Goal: Task Accomplishment & Management: Manage account settings

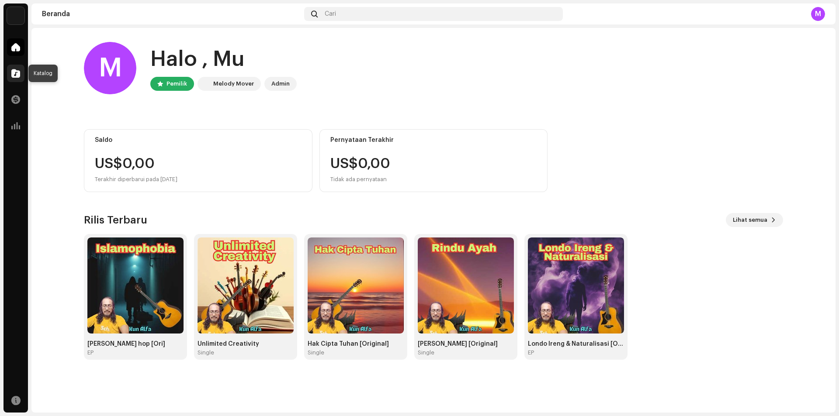
click at [17, 72] on span at bounding box center [15, 73] width 9 height 7
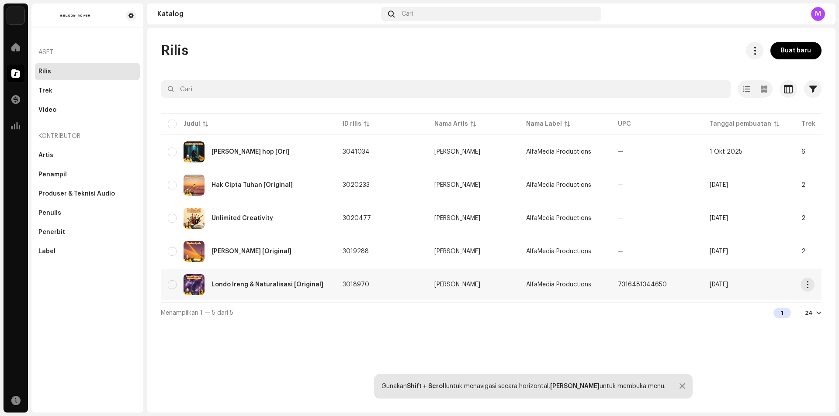
click at [281, 286] on div "Londo Ireng & Naturalisasi [Original]" at bounding box center [268, 285] width 112 height 6
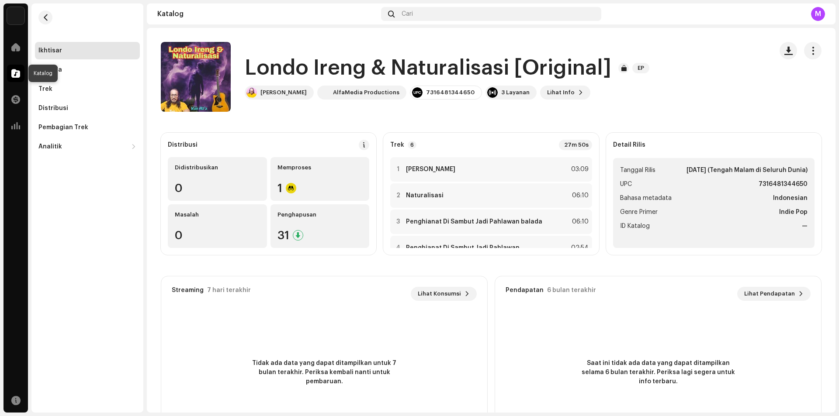
click at [13, 76] on span at bounding box center [15, 73] width 9 height 7
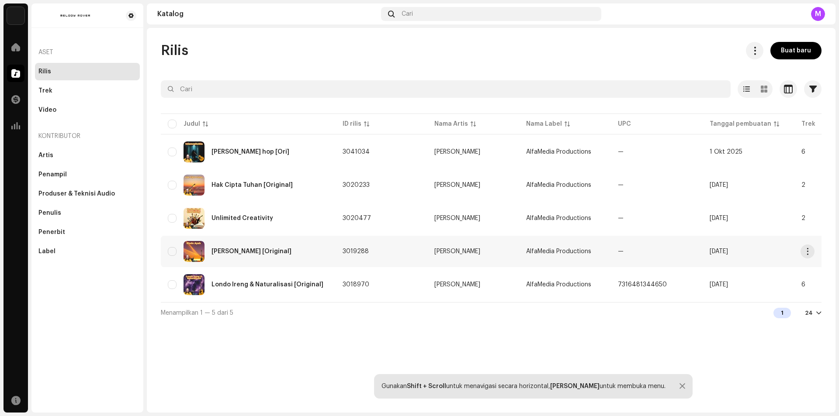
click at [252, 251] on div "[PERSON_NAME] [Original]" at bounding box center [252, 252] width 80 height 6
click at [237, 288] on div "Londo Ireng & Naturalisasi [Original]" at bounding box center [268, 285] width 112 height 6
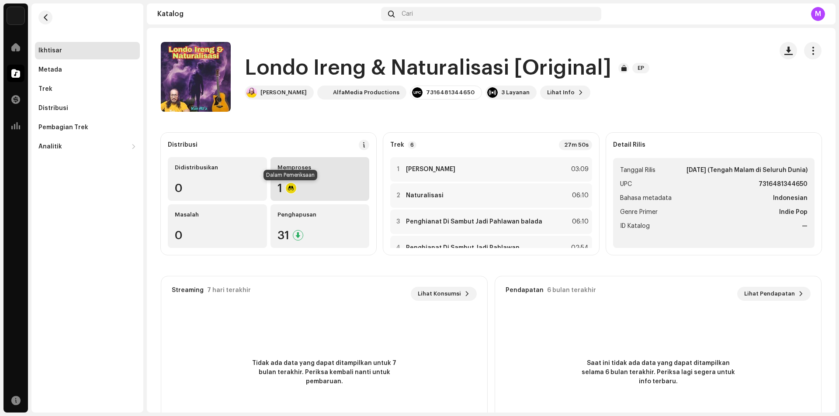
click at [293, 187] on div at bounding box center [291, 188] width 10 height 10
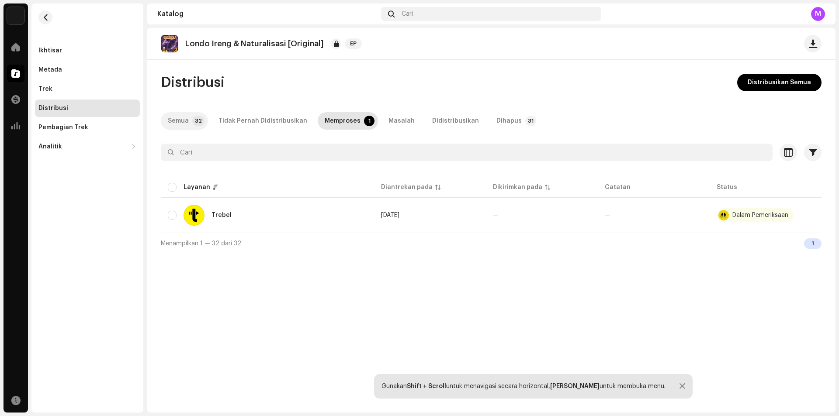
click at [183, 121] on div "Semua" at bounding box center [178, 120] width 21 height 17
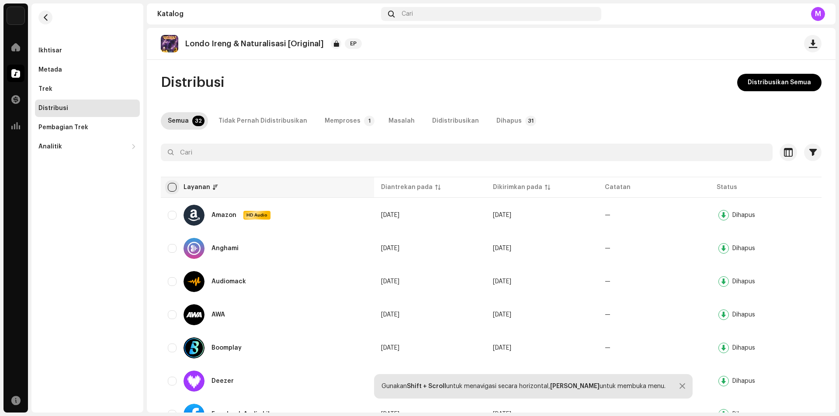
click at [173, 188] on input "checkbox" at bounding box center [172, 187] width 9 height 9
checkbox input "true"
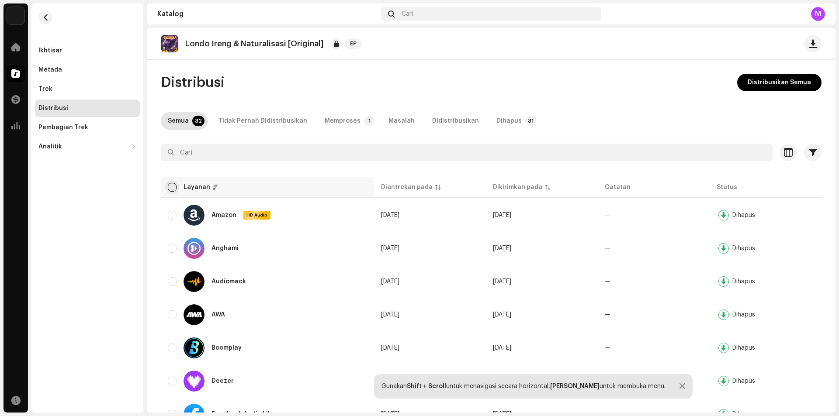
checkbox input "true"
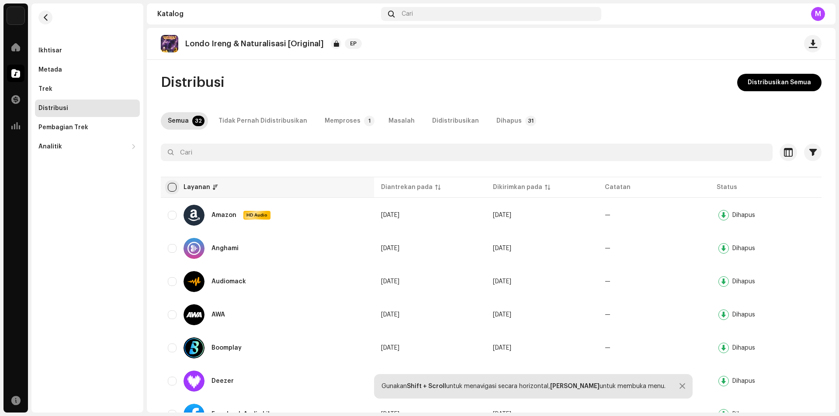
checkbox input "true"
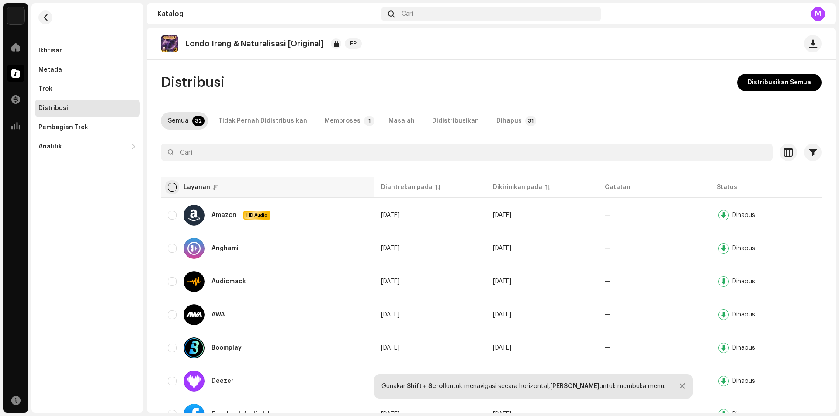
checkbox input "true"
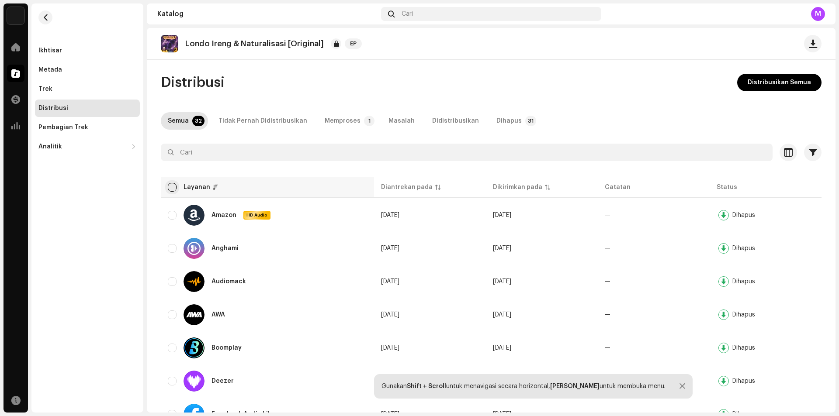
checkbox input "true"
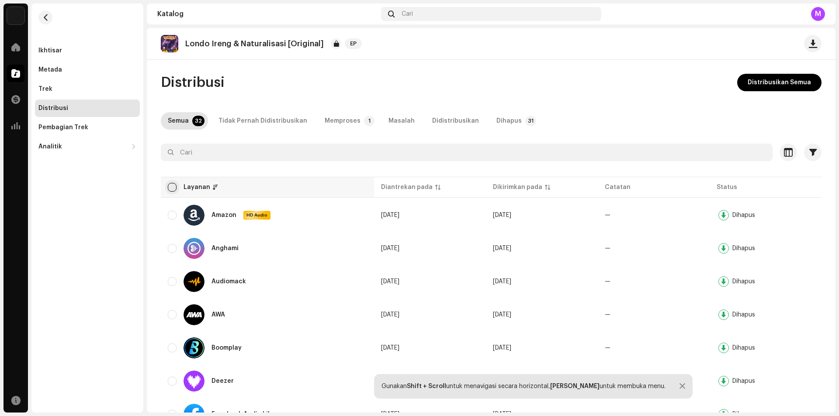
checkbox input "true"
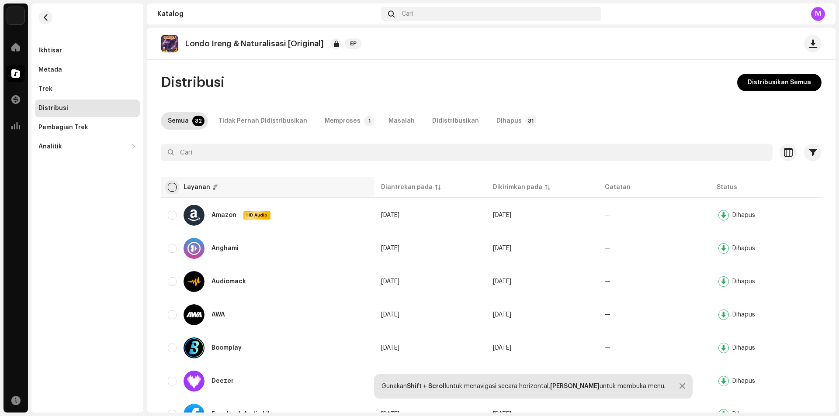
checkbox input "true"
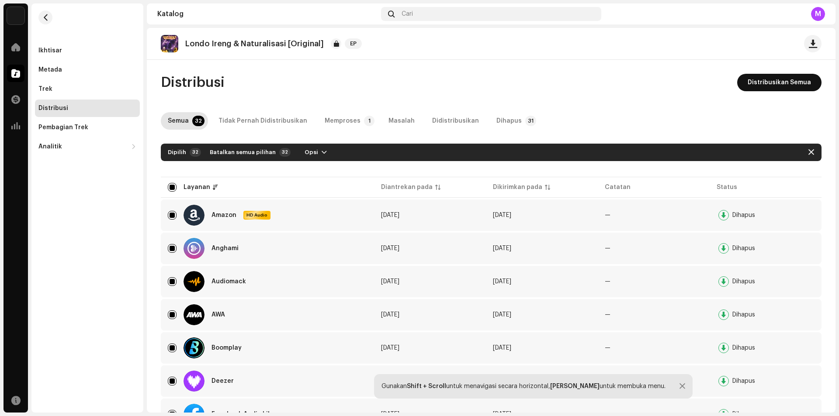
click at [777, 80] on span "Distribusikan Semua" at bounding box center [779, 82] width 63 height 17
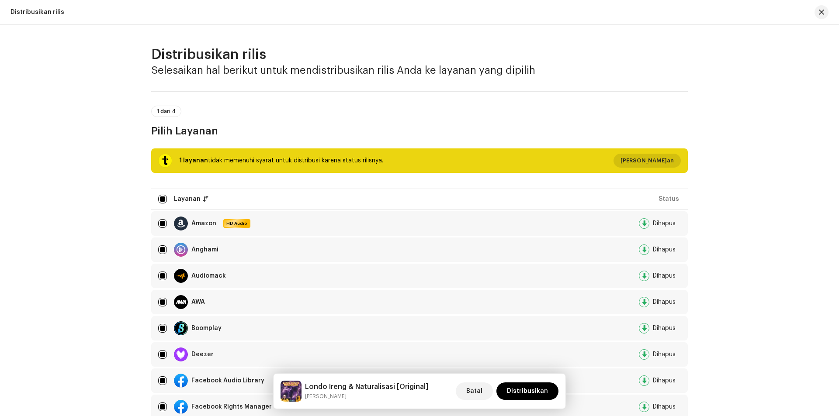
click at [642, 162] on span "[PERSON_NAME]an" at bounding box center [647, 160] width 53 height 17
click at [530, 390] on div "Tidak Memenuhi Syarat untuk Distribusi Layanan Terakhir Diantrekan Terakhir Dik…" at bounding box center [419, 208] width 839 height 416
click at [531, 391] on span "Distribusikan" at bounding box center [527, 391] width 41 height 17
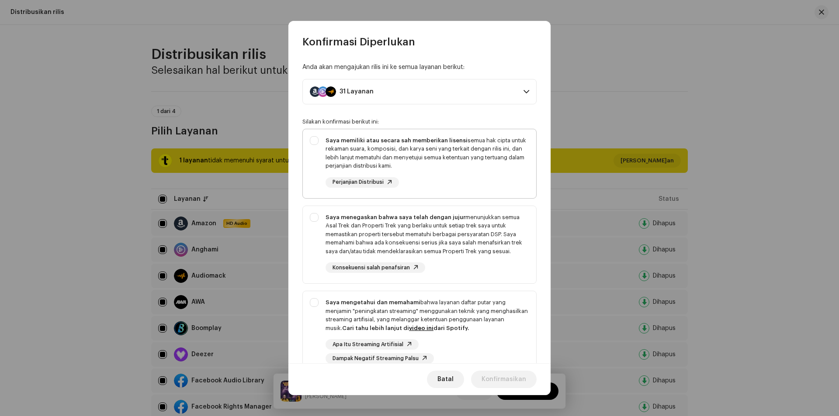
click at [314, 142] on div "Saya memiliki atau secara sah memberikan lisensi semua hak cipta untuk rekaman …" at bounding box center [419, 162] width 233 height 66
checkbox input "true"
click at [317, 218] on div "Saya menegaskan bahwa saya telah dengan jujur menunjukkan semua Asal Trek dan P…" at bounding box center [419, 243] width 233 height 74
checkbox input "true"
click at [316, 303] on div "Saya mengetahui dan memahami bahwa layanan daftar putar yang menjamin "peningka…" at bounding box center [419, 331] width 233 height 80
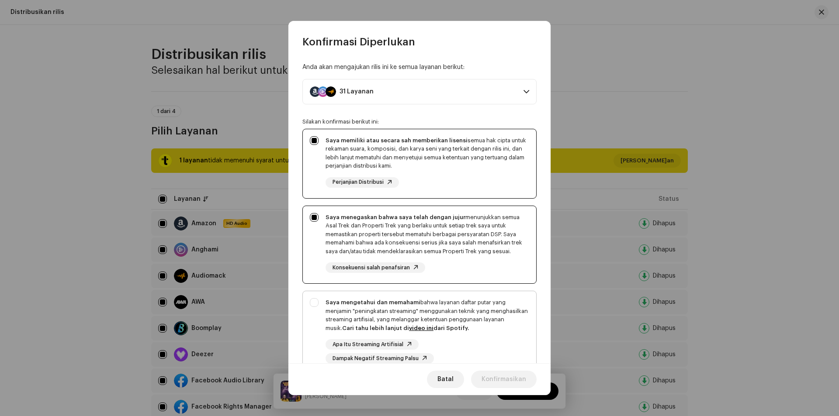
checkbox input "true"
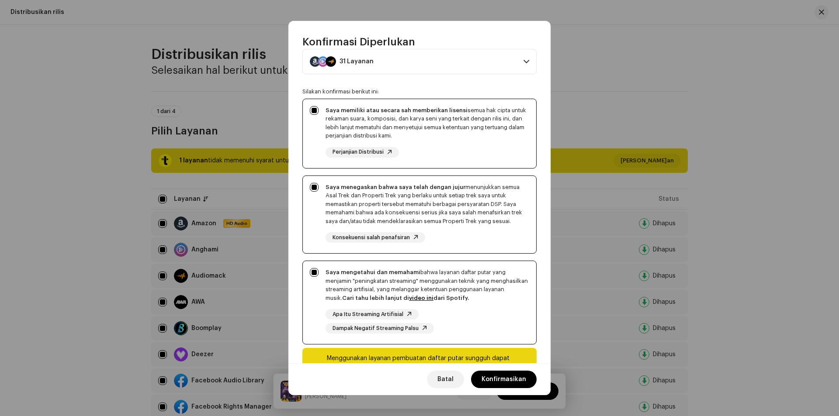
scroll to position [67, 0]
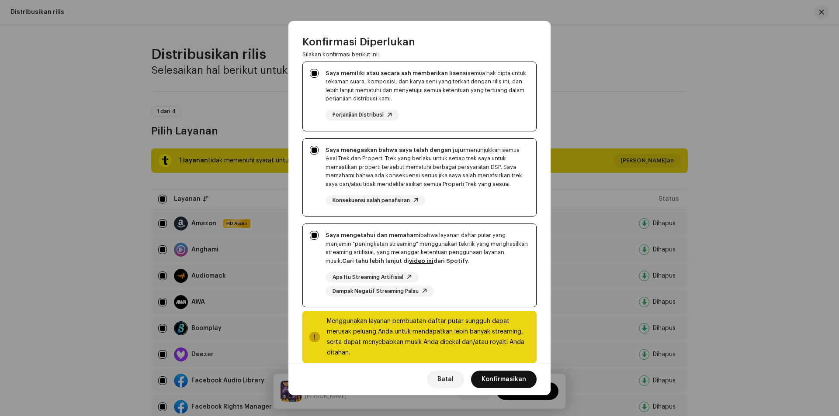
click at [494, 378] on span "Konfirmasikan" at bounding box center [504, 379] width 45 height 17
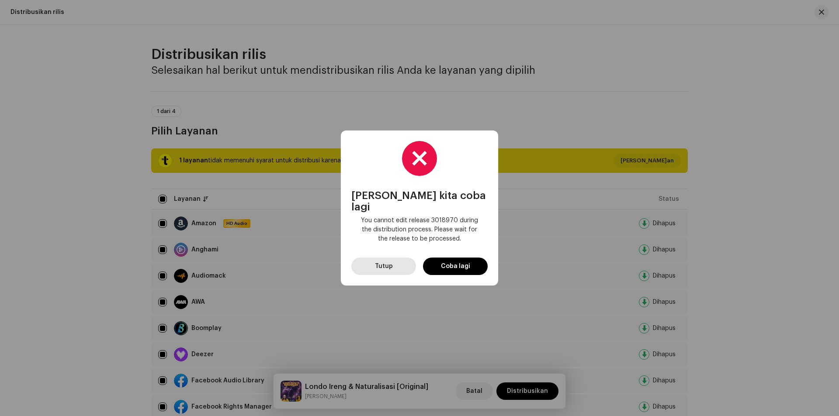
click at [387, 264] on span "Tutup" at bounding box center [384, 266] width 18 height 17
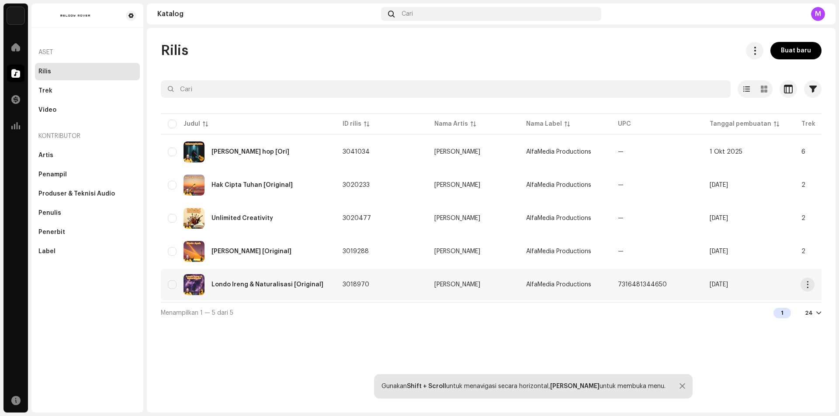
click at [301, 285] on div "Londo Ireng & Naturalisasi [Original]" at bounding box center [268, 285] width 112 height 6
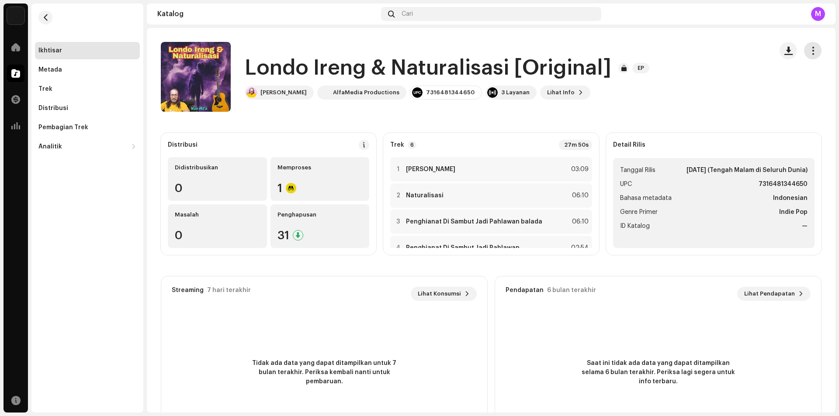
click at [809, 49] on span "button" at bounding box center [813, 50] width 8 height 7
click at [809, 53] on span "button" at bounding box center [813, 50] width 8 height 7
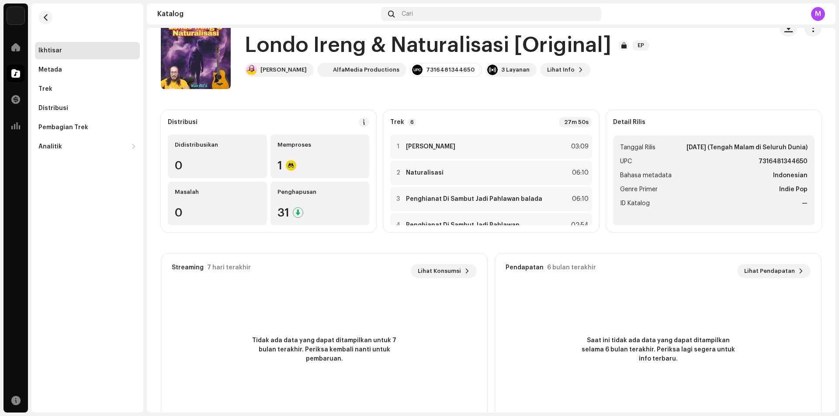
scroll to position [44, 0]
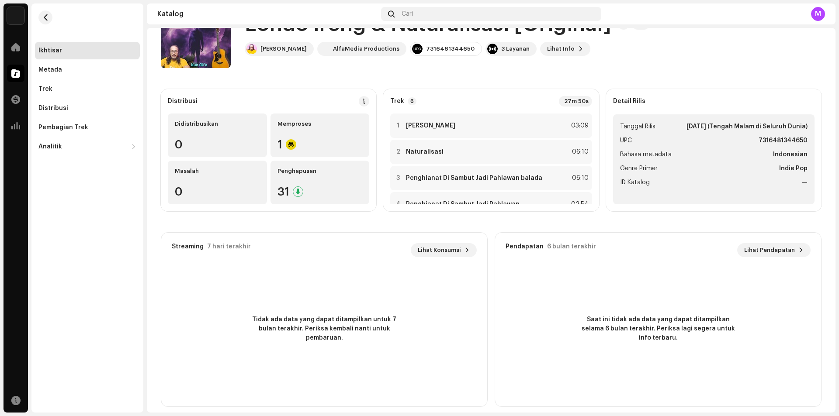
click at [58, 48] on div "Ikhtisar" at bounding box center [50, 50] width 24 height 7
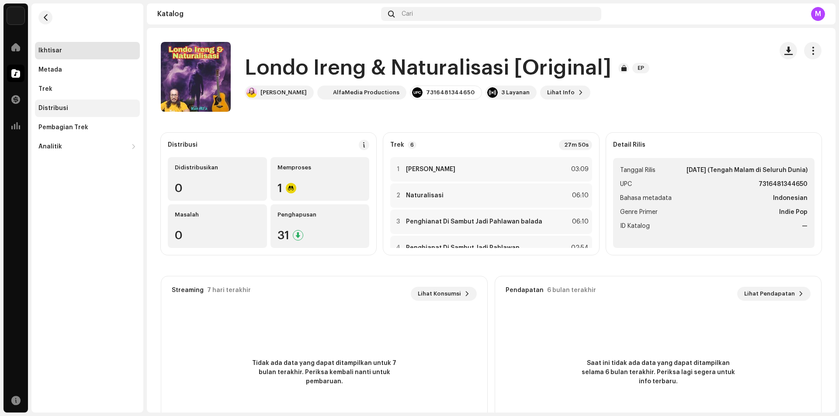
click at [57, 104] on div "Distribusi" at bounding box center [87, 108] width 105 height 17
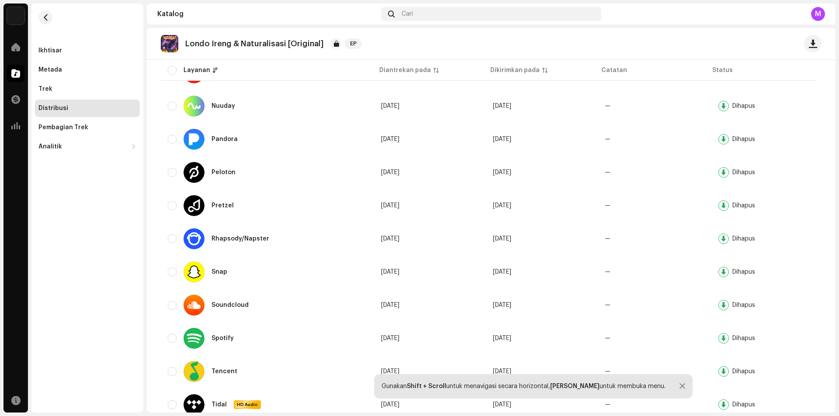
scroll to position [873, 0]
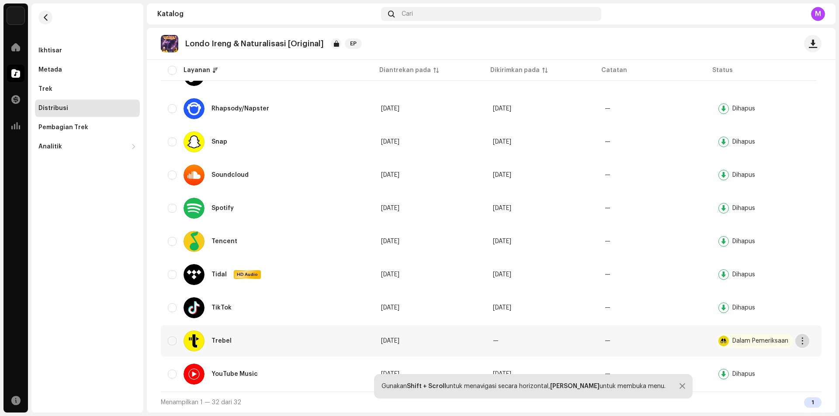
click at [803, 341] on span "button" at bounding box center [802, 341] width 7 height 7
click at [56, 279] on div "Ikhtisar Metada Trek Distribusi Pembagian Trek Analitik Konsumsi Interaksi Pend…" at bounding box center [87, 207] width 112 height 409
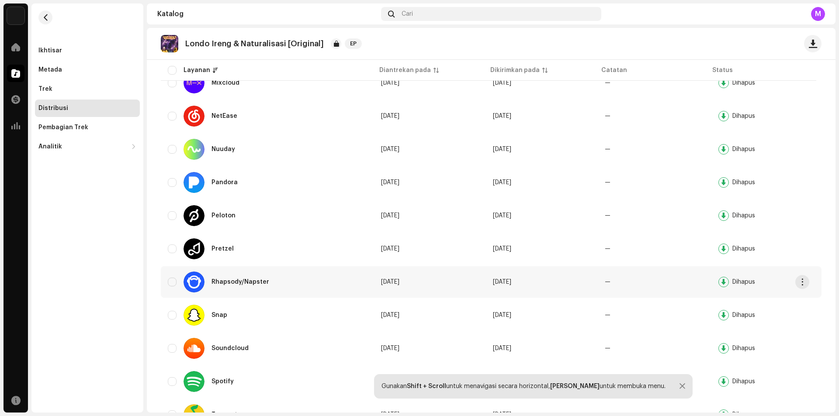
scroll to position [873, 0]
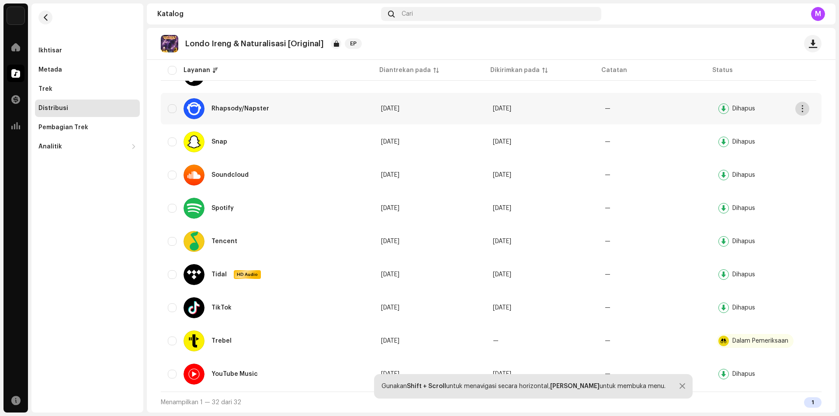
click at [802, 108] on span "button" at bounding box center [802, 108] width 7 height 7
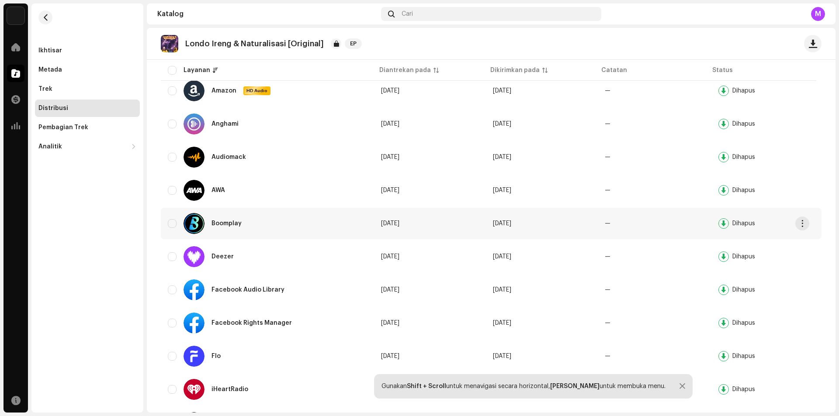
scroll to position [173, 0]
